Goal: Task Accomplishment & Management: Manage account settings

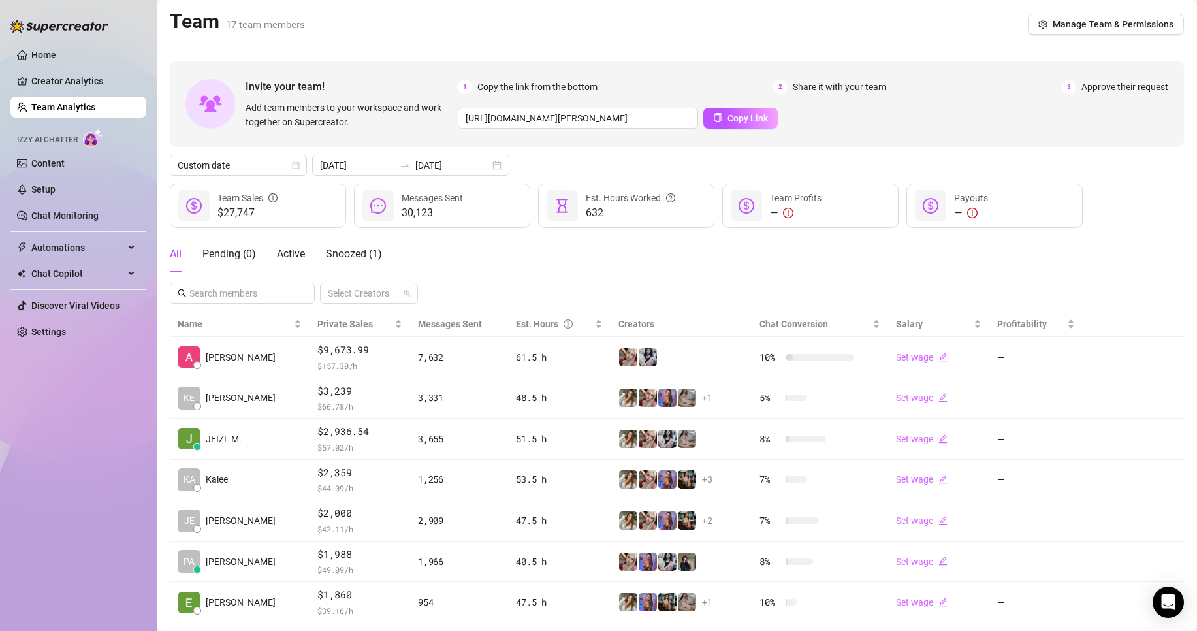
click at [434, 176] on div "Invite your team! Add team members to your workspace and work together on Super…" at bounding box center [677, 421] width 1014 height 721
click at [458, 178] on div "Invite your team! Add team members to your workspace and work together on Super…" at bounding box center [677, 421] width 1014 height 721
click at [469, 164] on input "[DATE]" at bounding box center [452, 165] width 74 height 14
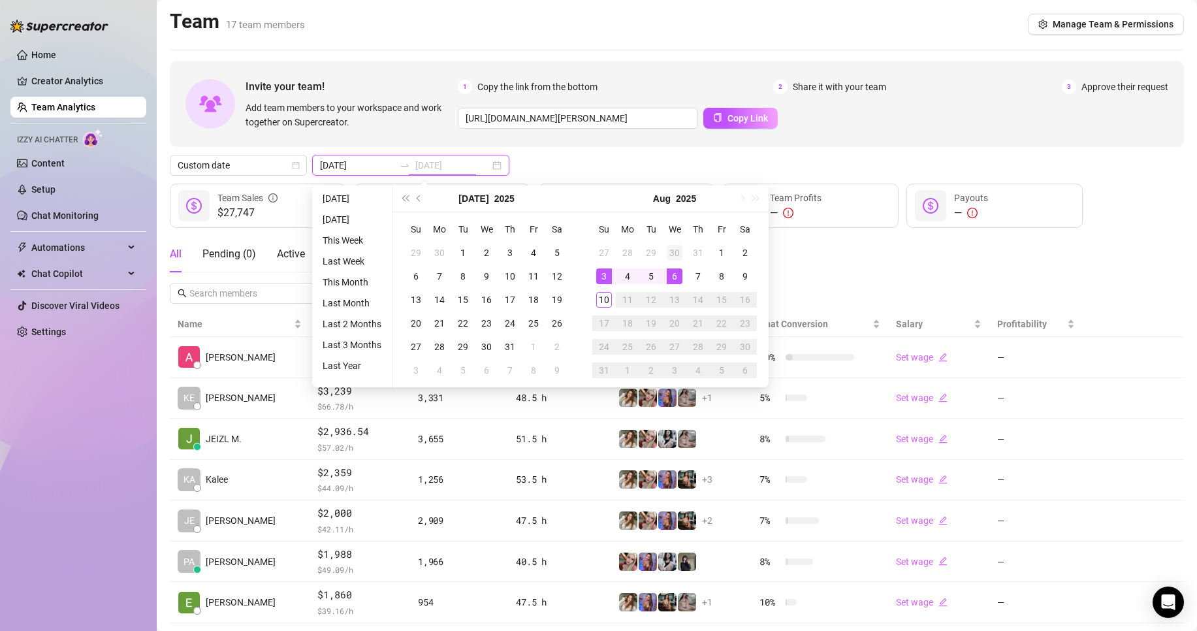
type input "[DATE]"
click at [668, 256] on div "30" at bounding box center [675, 253] width 16 height 16
click at [737, 204] on button "Next month (PageDown)" at bounding box center [741, 198] width 14 height 26
click at [630, 274] on div "4" at bounding box center [628, 276] width 16 height 16
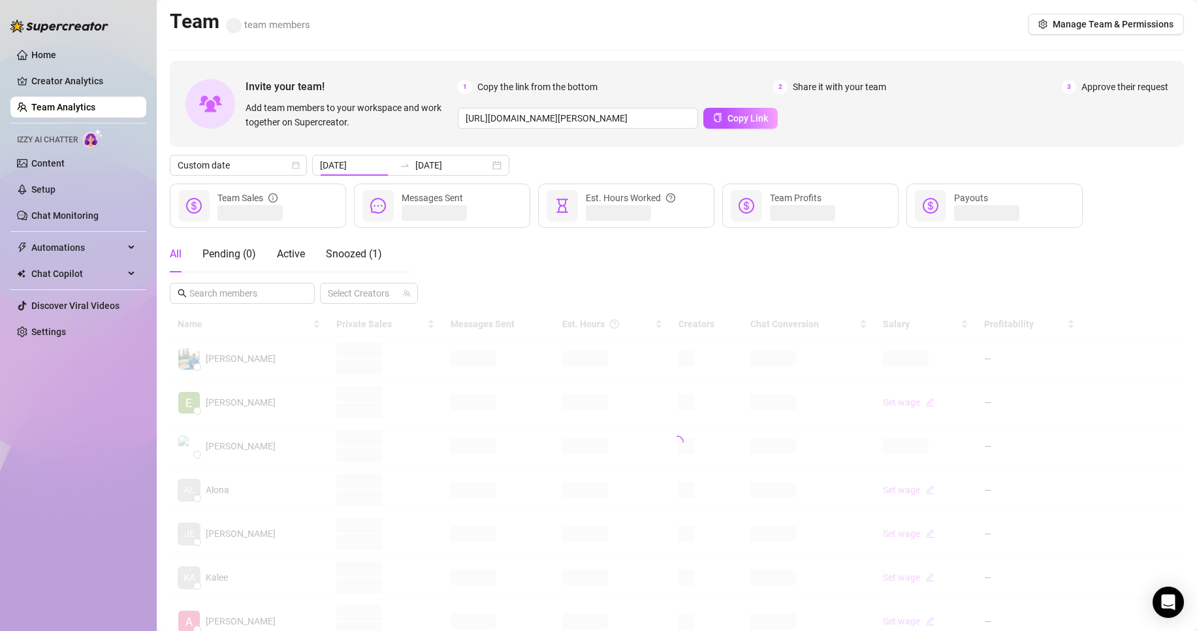
type input "[DATE]"
click at [419, 158] on input "[DATE]" at bounding box center [452, 165] width 74 height 14
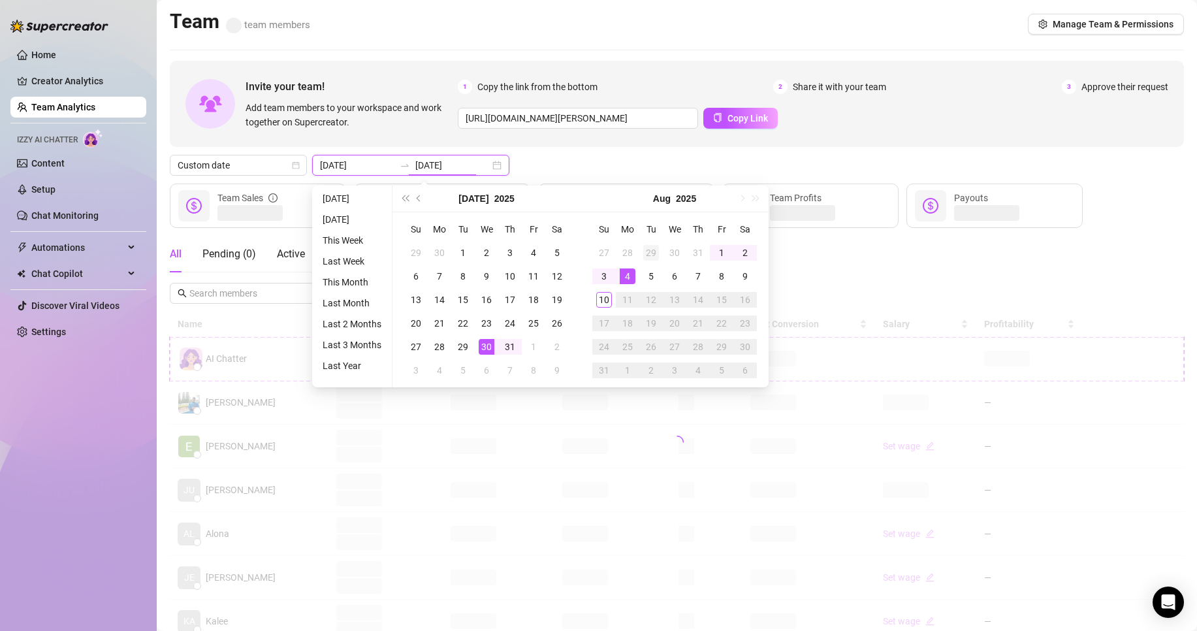
type input "[DATE]"
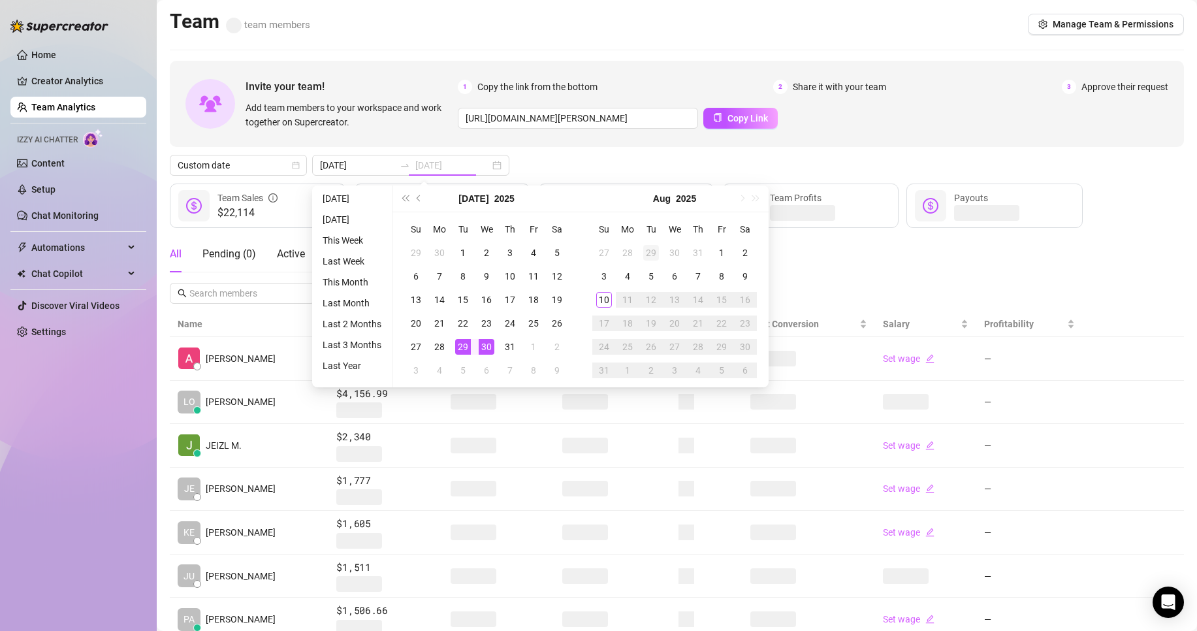
click at [654, 252] on div "29" at bounding box center [651, 253] width 16 height 16
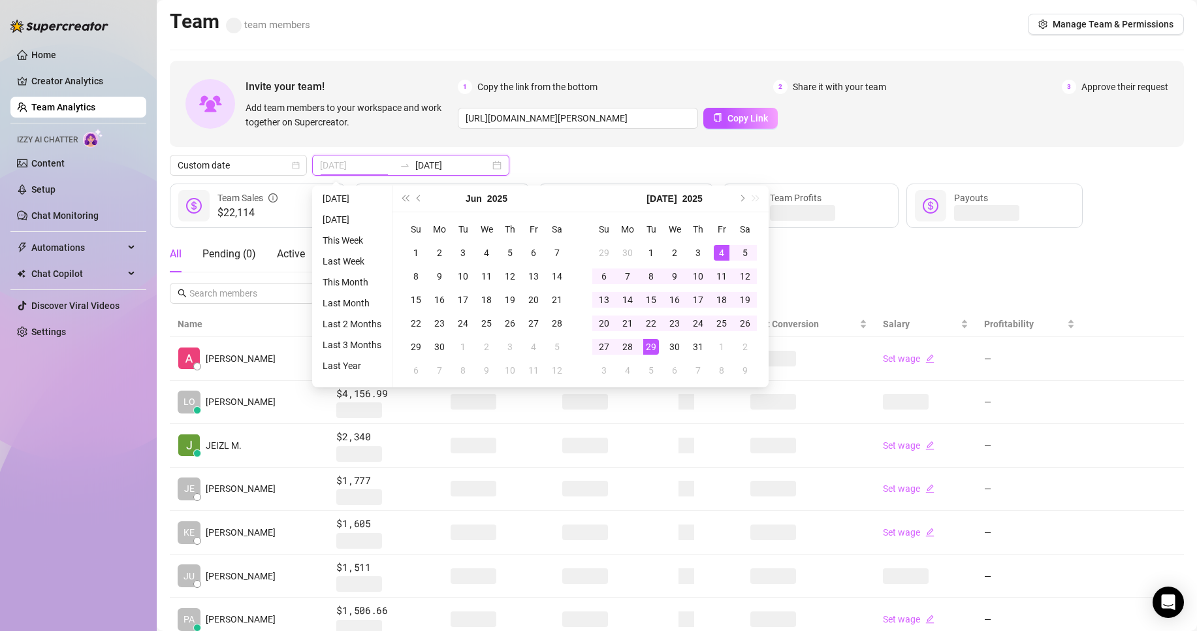
type input "[DATE]"
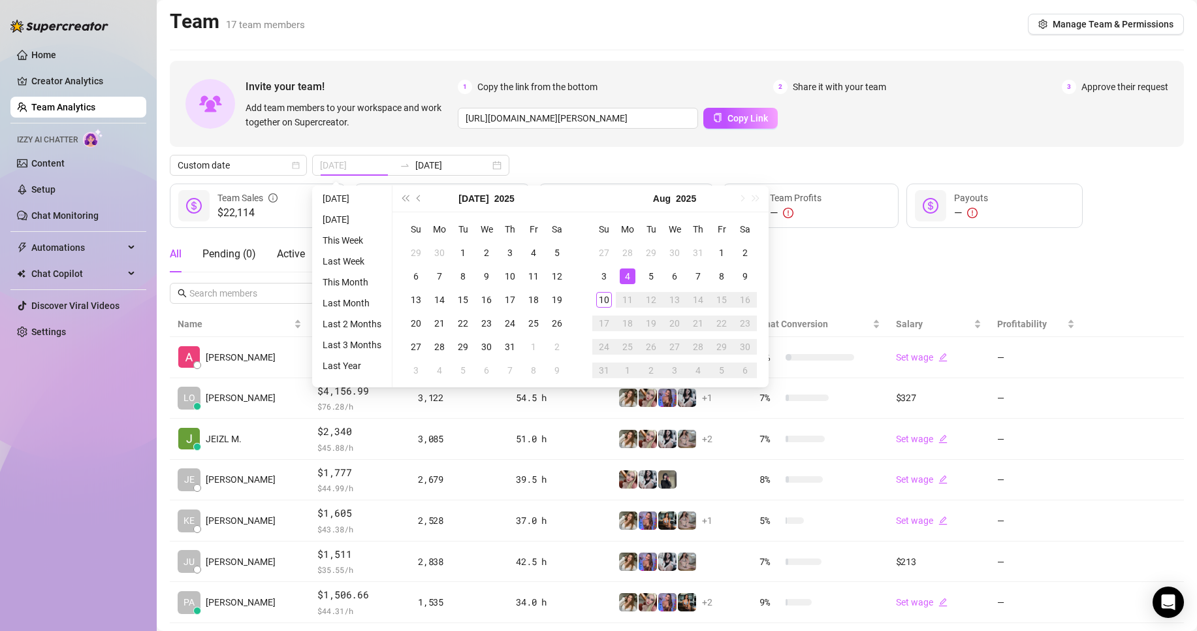
click at [624, 273] on div "4" at bounding box center [628, 276] width 16 height 16
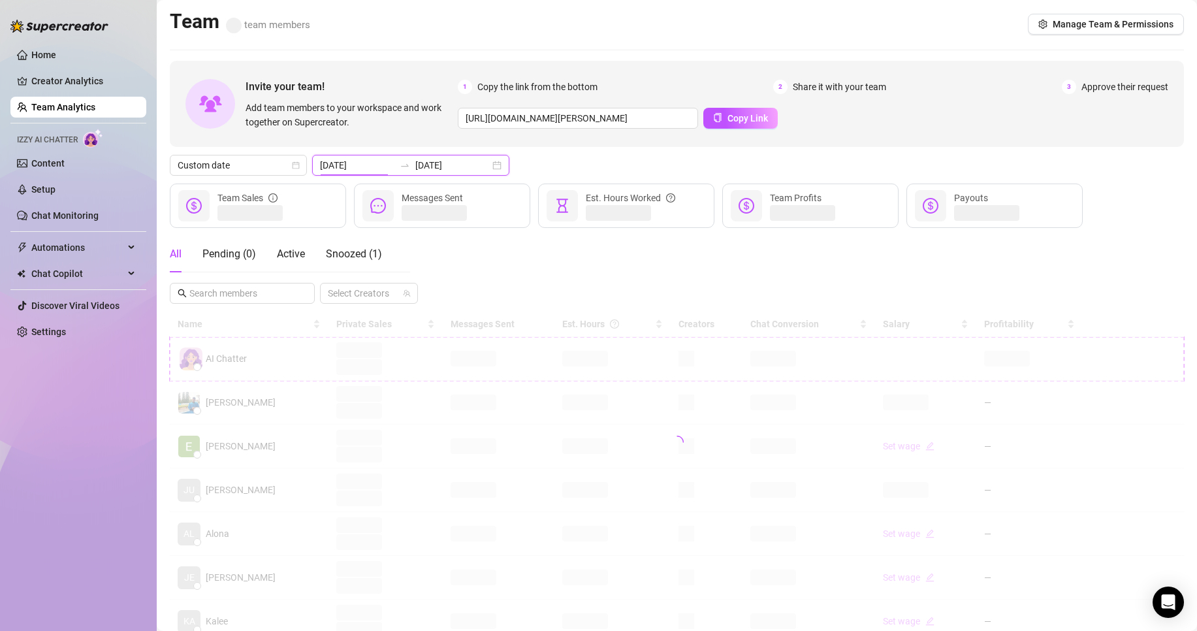
click at [339, 164] on input "[DATE]" at bounding box center [357, 165] width 74 height 14
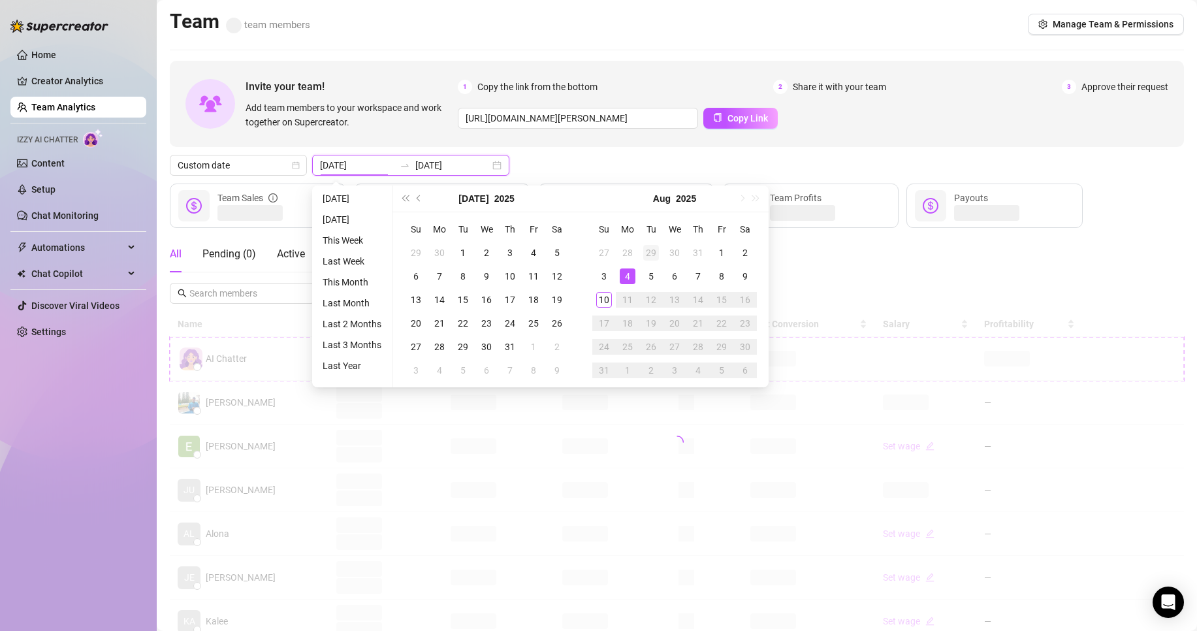
type input "[DATE]"
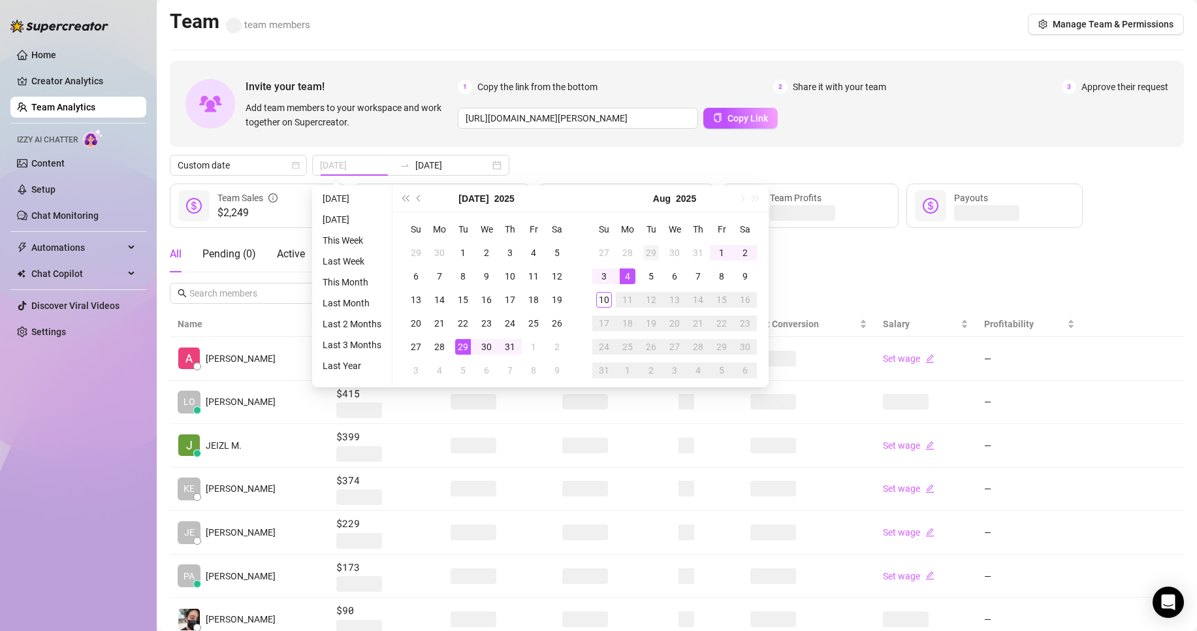
click at [657, 257] on div "29" at bounding box center [651, 253] width 16 height 16
click at [622, 366] on div "4" at bounding box center [628, 370] width 16 height 16
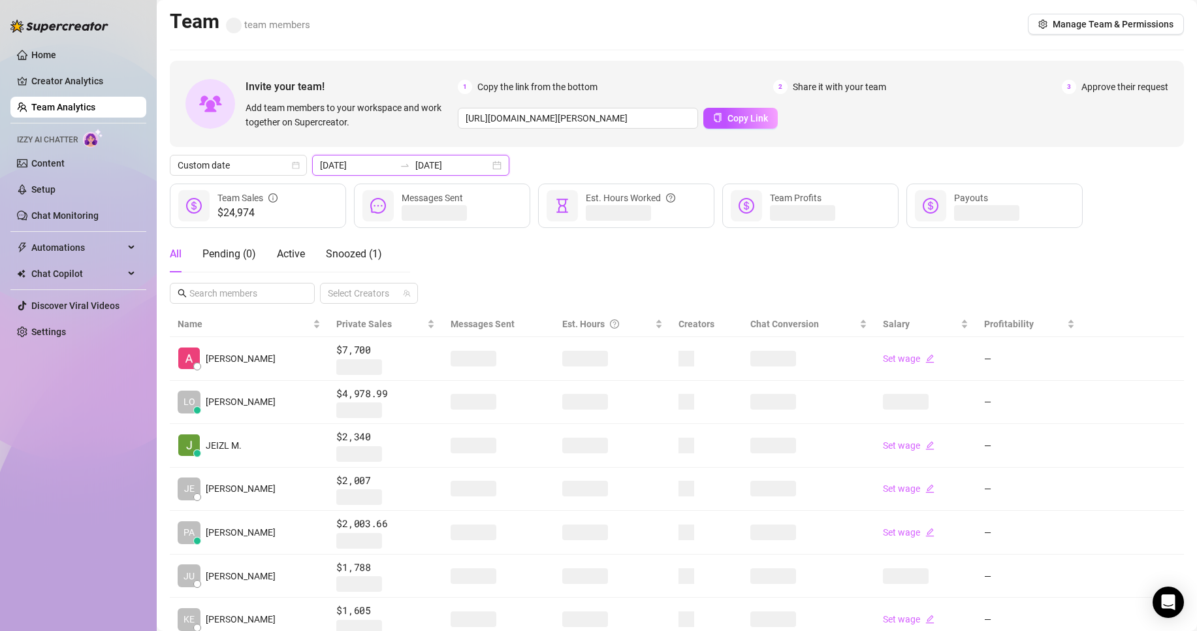
click at [452, 160] on input "[DATE]" at bounding box center [452, 165] width 74 height 14
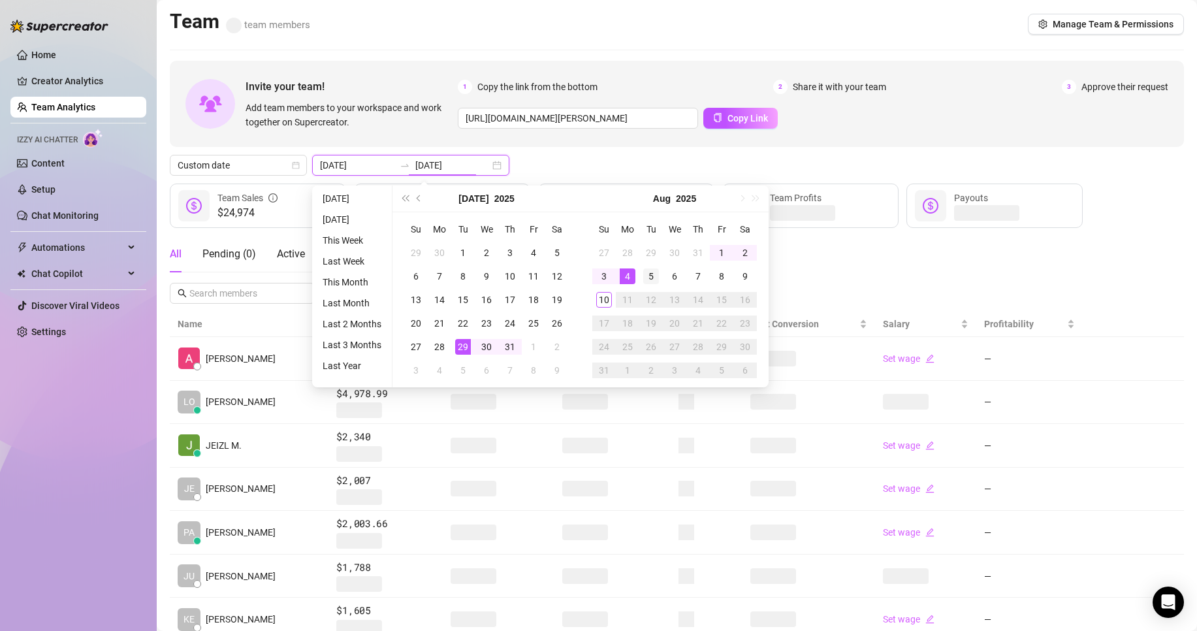
type input "[DATE]"
click at [657, 275] on div "5" at bounding box center [651, 276] width 16 height 16
type input "[DATE]"
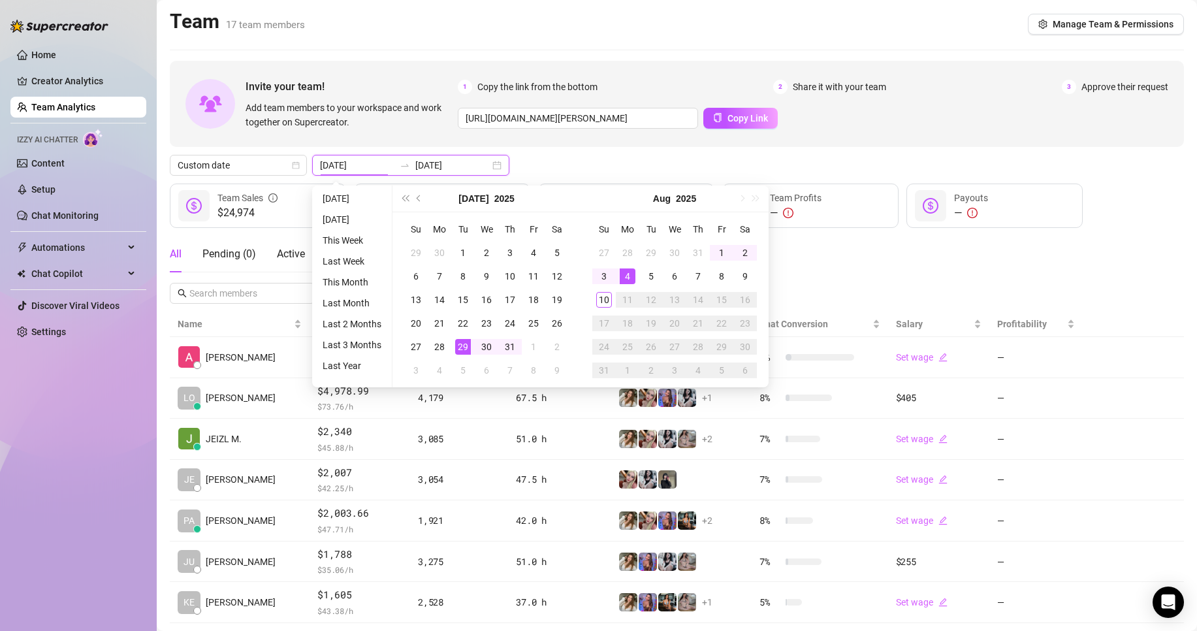
type input "[DATE]"
click at [606, 302] on div "10" at bounding box center [604, 300] width 16 height 16
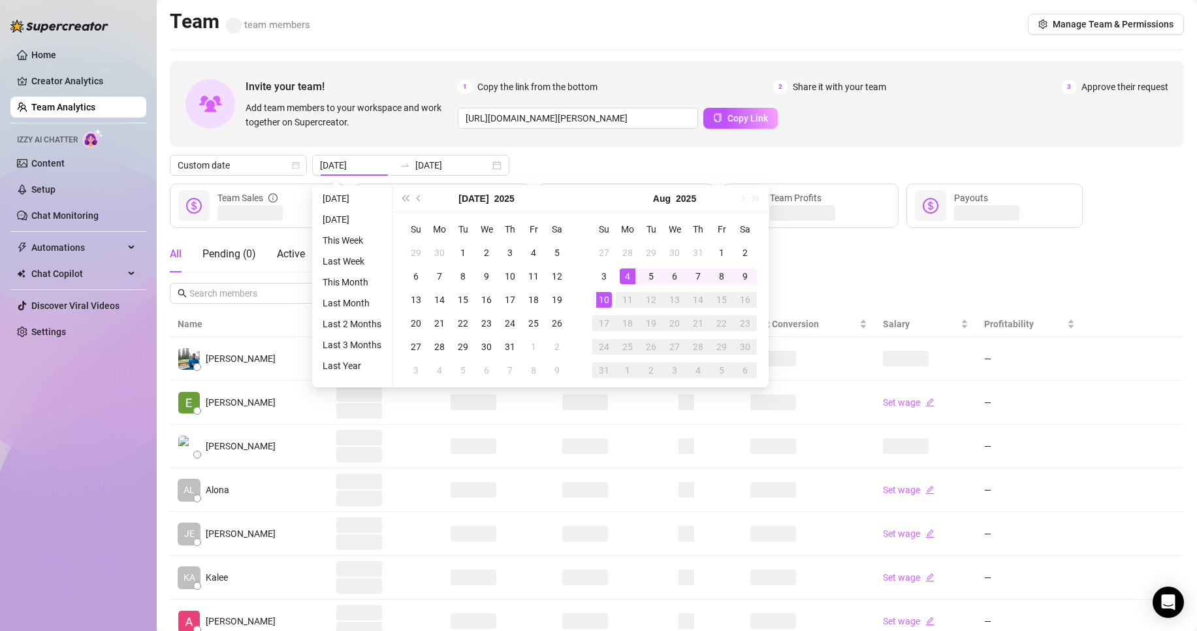
type input "[DATE]"
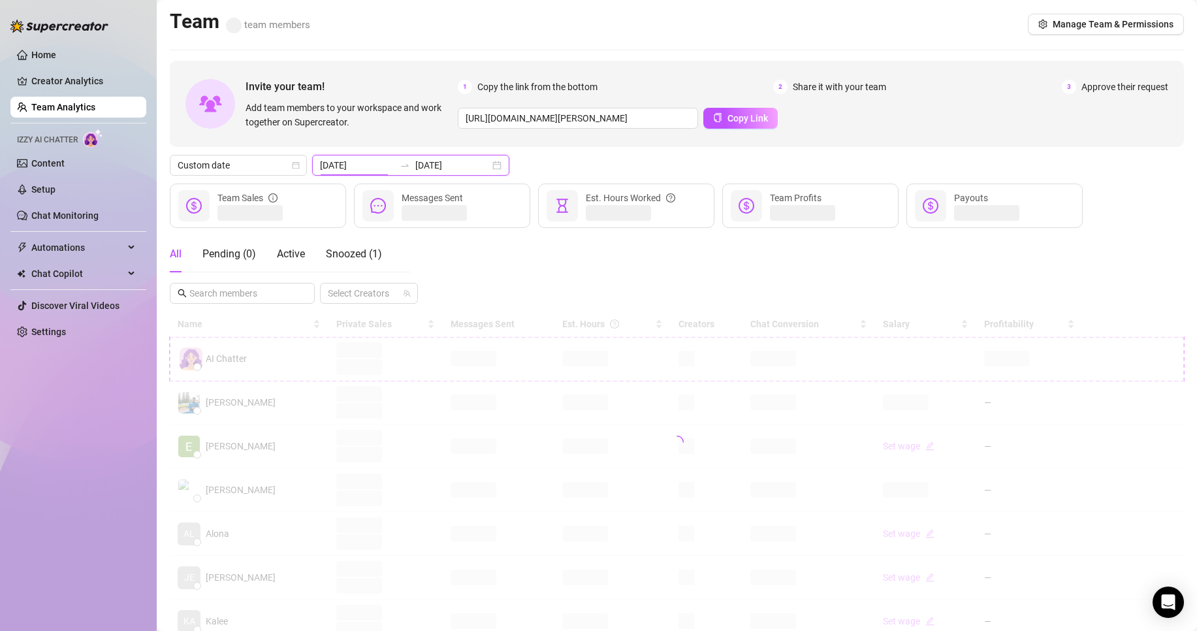
click at [373, 166] on input "[DATE]" at bounding box center [357, 165] width 74 height 14
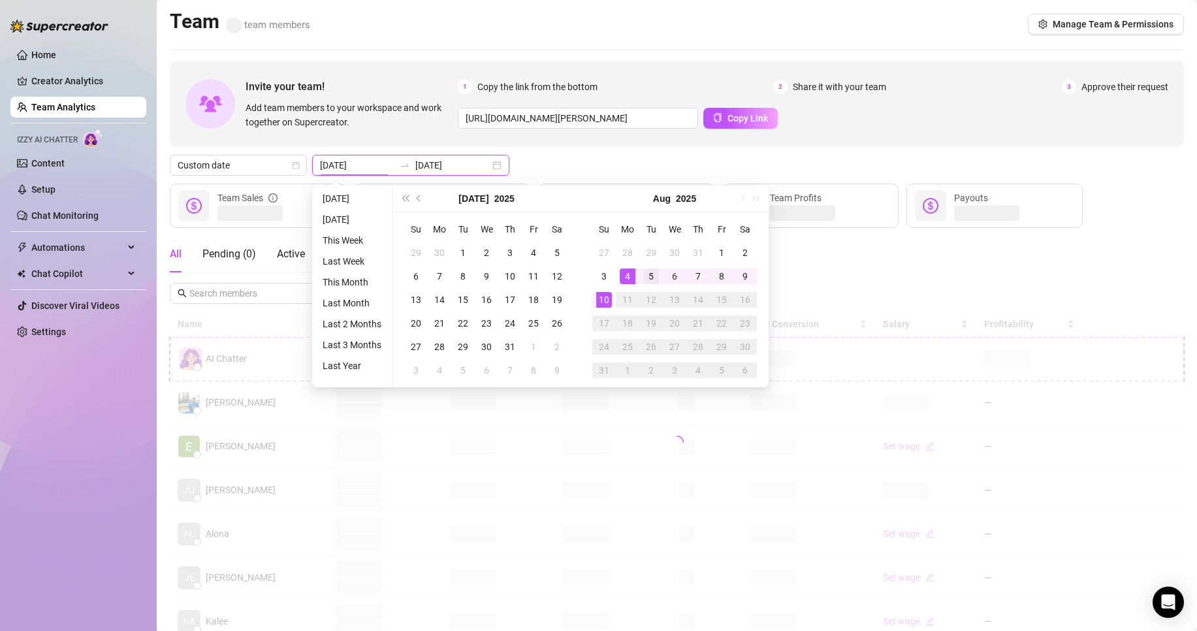
type input "[DATE]"
click at [652, 278] on div "5" at bounding box center [651, 276] width 16 height 16
type input "[DATE]"
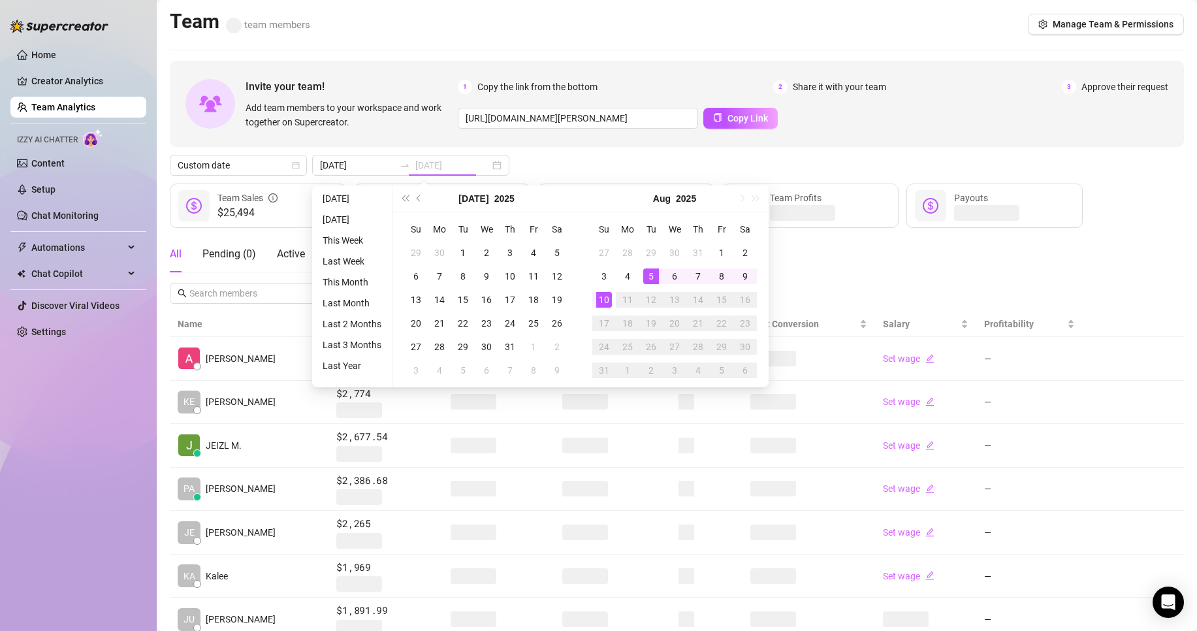
click at [604, 290] on td "10" at bounding box center [604, 300] width 24 height 24
type input "[DATE]"
